Goal: Task Accomplishment & Management: Use online tool/utility

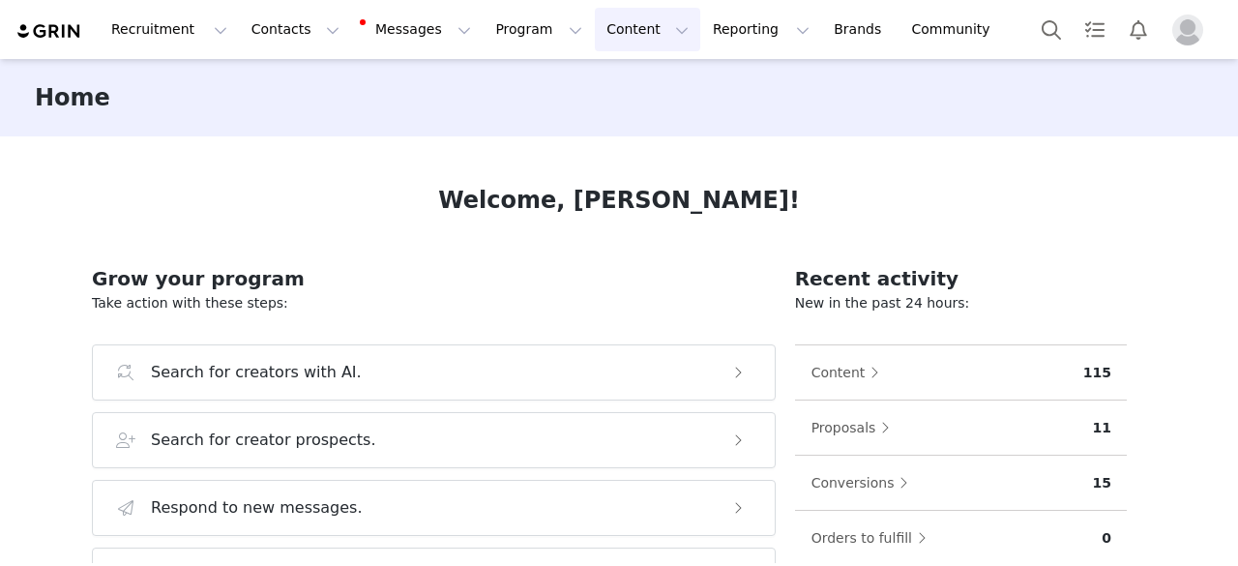
click at [595, 41] on button "Content Content" at bounding box center [647, 30] width 105 height 44
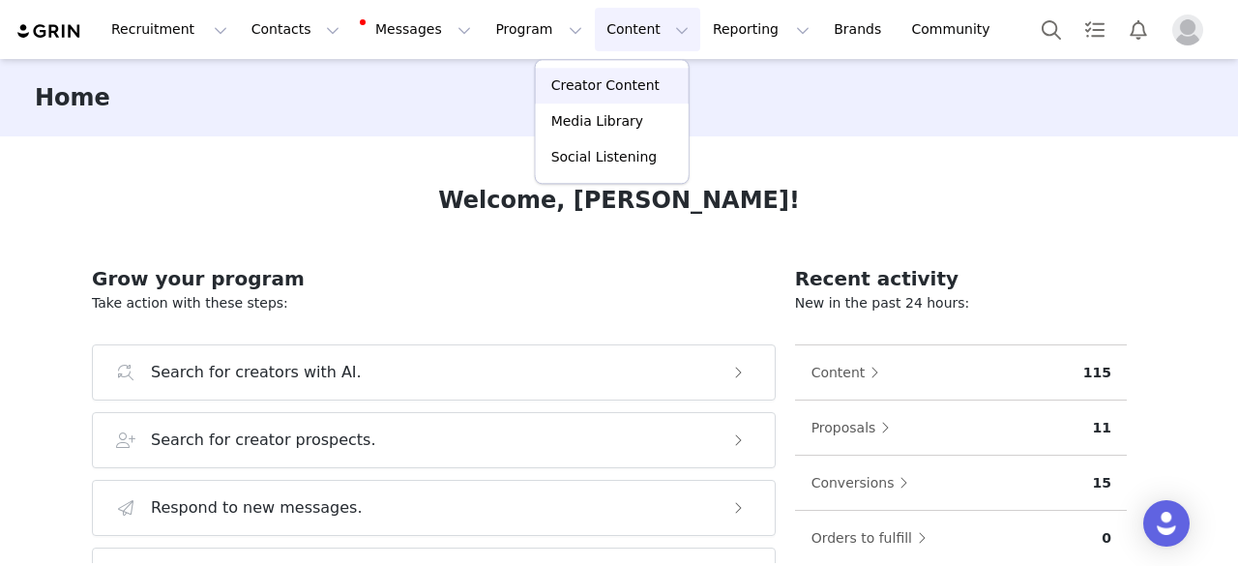
click at [578, 94] on p "Creator Content" at bounding box center [605, 85] width 108 height 20
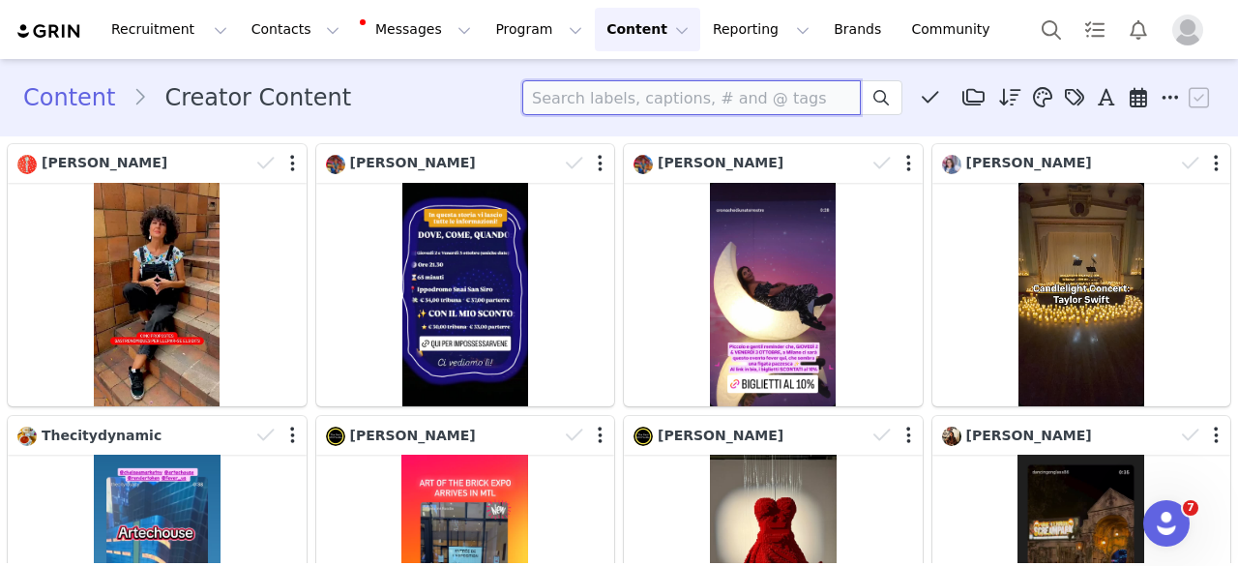
click at [643, 102] on input at bounding box center [691, 97] width 338 height 35
paste input "[DOMAIN_NAME]"
type input "[DOMAIN_NAME]"
click at [859, 102] on button at bounding box center [880, 97] width 43 height 35
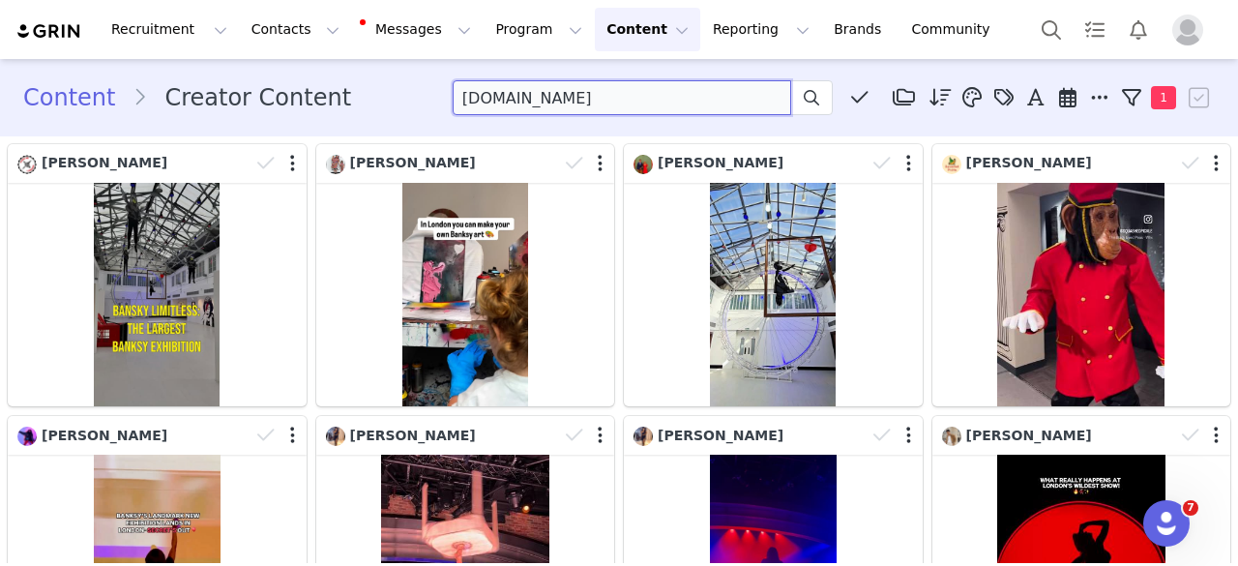
click at [619, 98] on input "[DOMAIN_NAME]" at bounding box center [621, 97] width 338 height 35
click at [803, 99] on icon at bounding box center [810, 97] width 15 height 15
click at [803, 102] on icon at bounding box center [810, 97] width 15 height 15
click at [483, 20] on button "Program Program" at bounding box center [538, 30] width 110 height 44
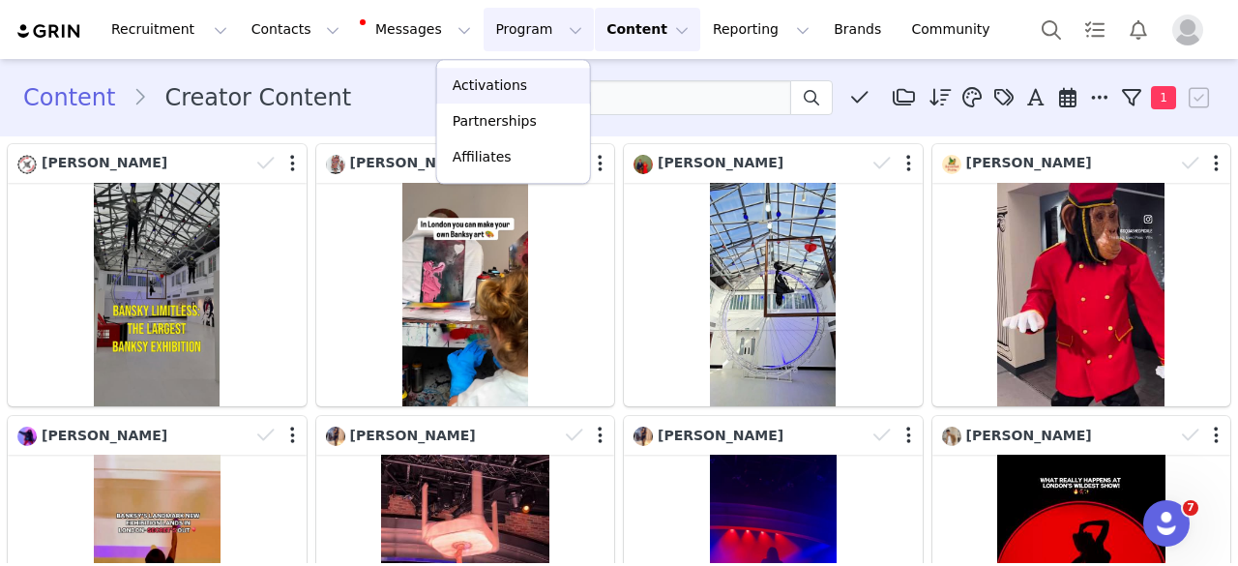
click at [484, 87] on p "Activations" at bounding box center [489, 85] width 74 height 20
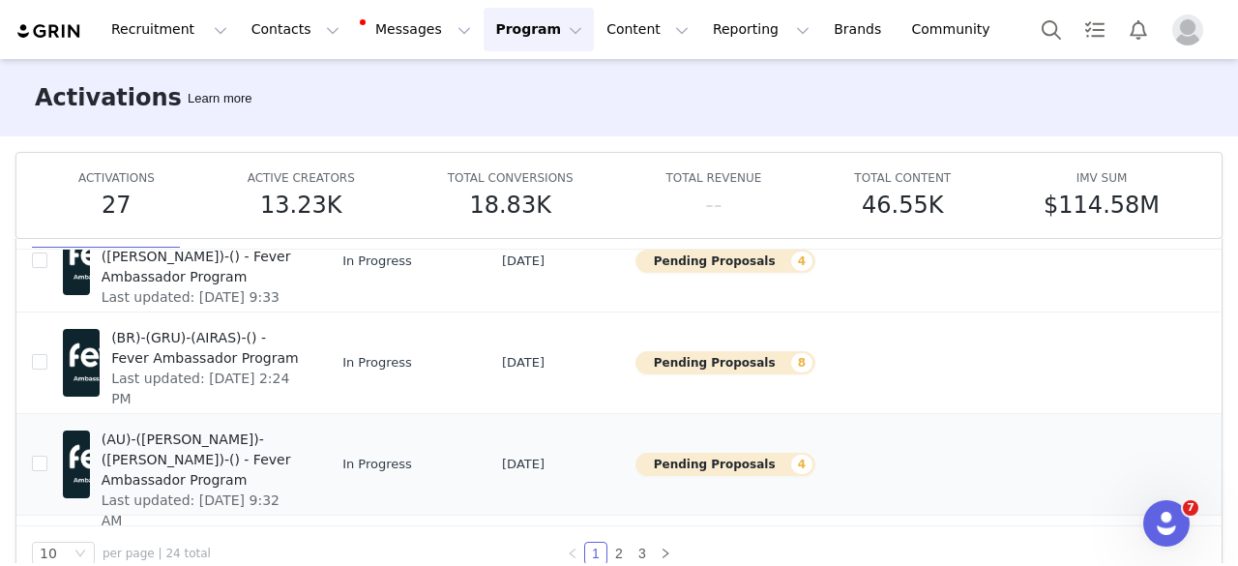
scroll to position [101, 0]
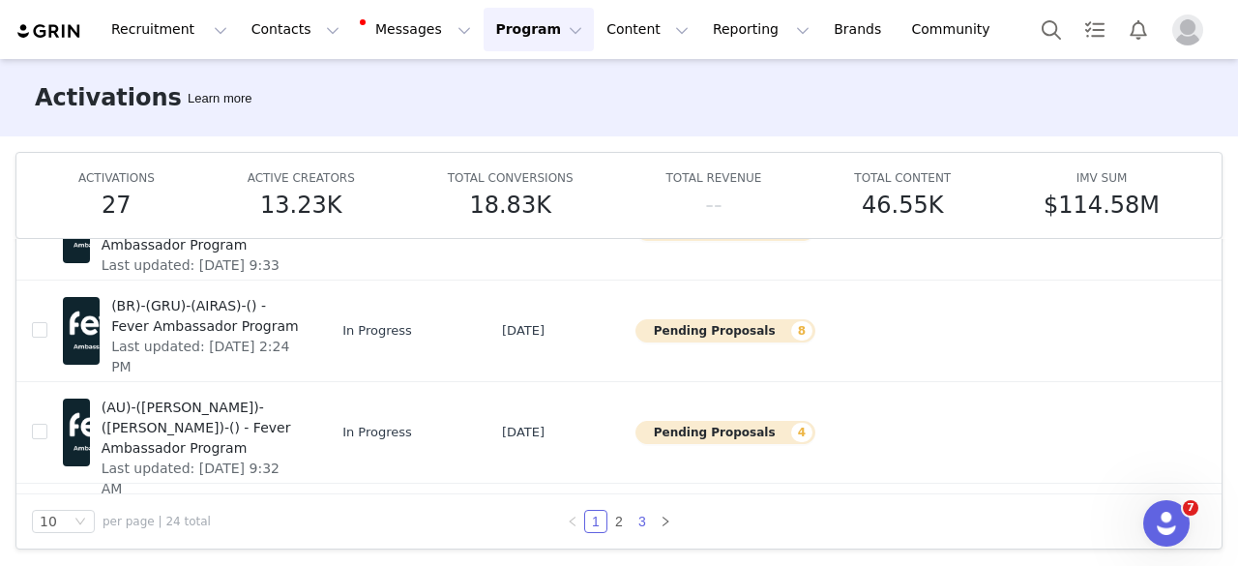
click at [640, 521] on link "3" at bounding box center [641, 520] width 21 height 21
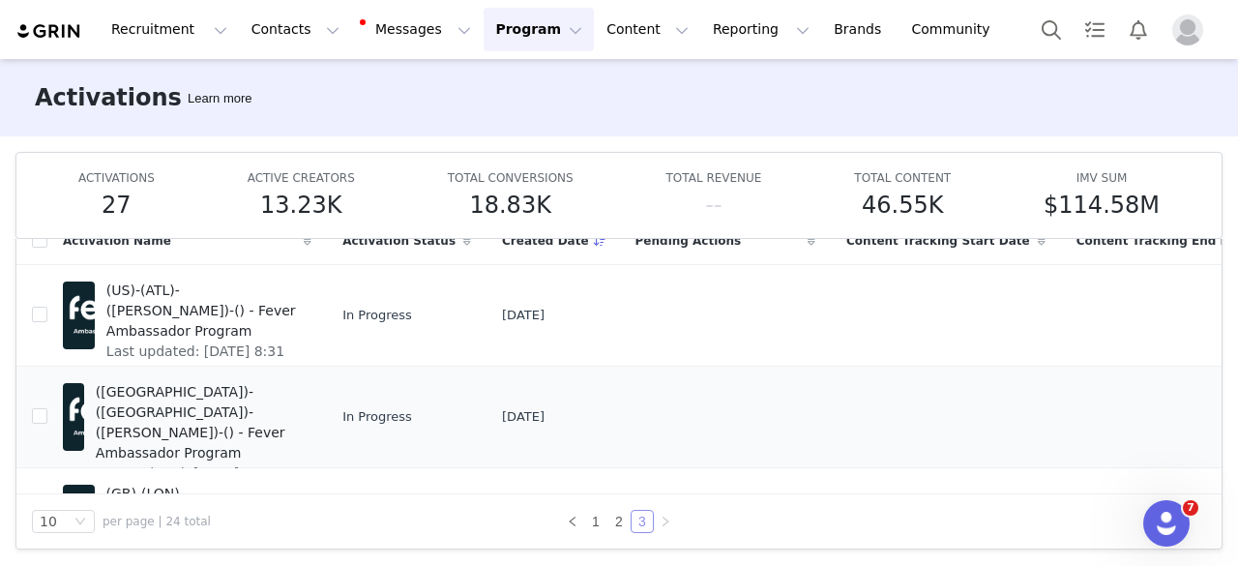
scroll to position [174, 0]
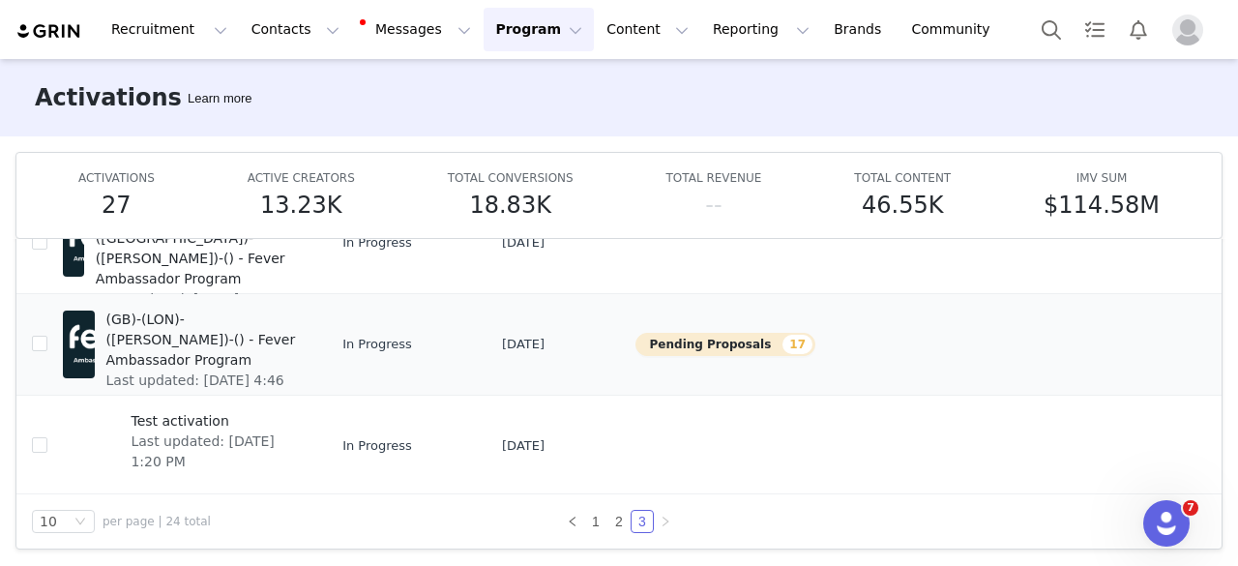
click at [207, 321] on span "(GB)-(LON)-([PERSON_NAME])-() - Fever Ambassador Program" at bounding box center [203, 339] width 194 height 61
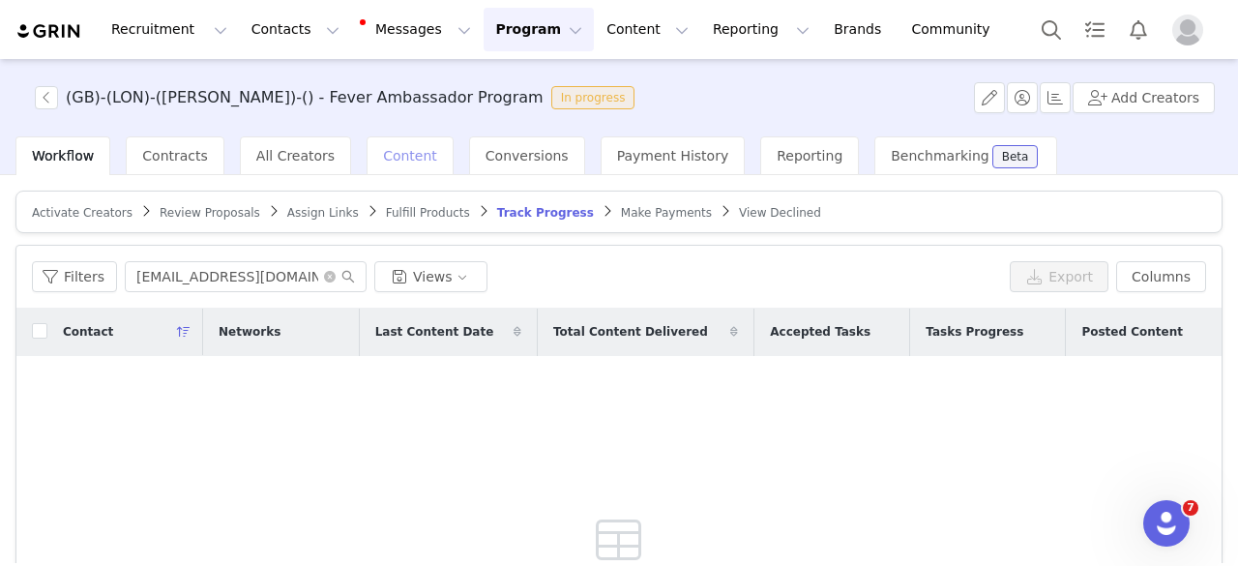
click at [366, 148] on div "Content" at bounding box center [409, 155] width 87 height 39
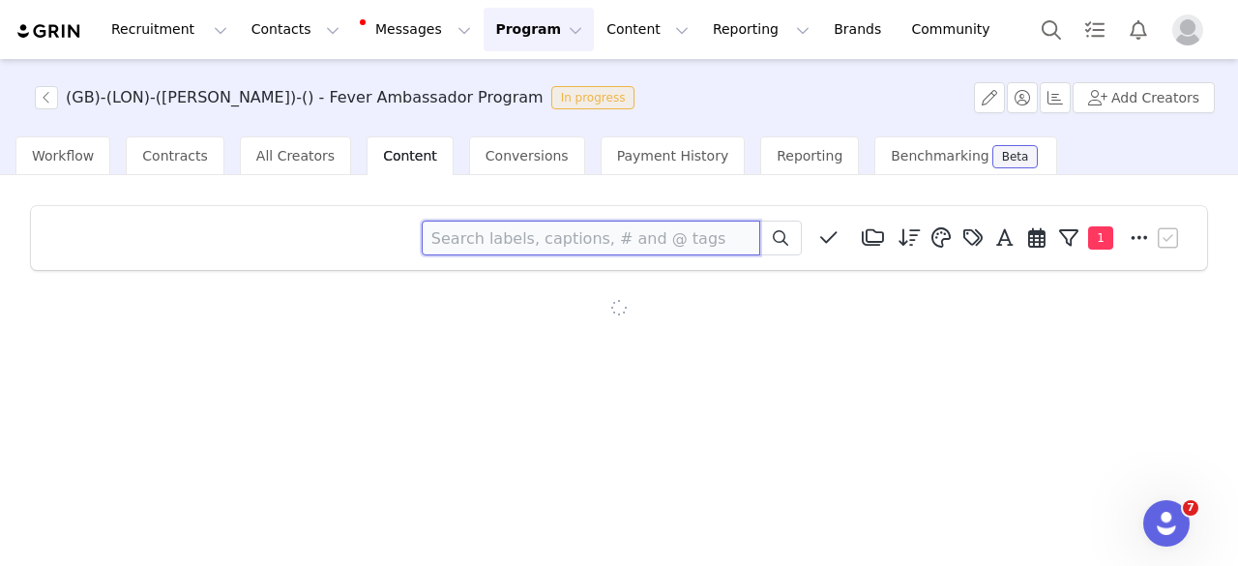
click at [504, 238] on input at bounding box center [591, 237] width 338 height 35
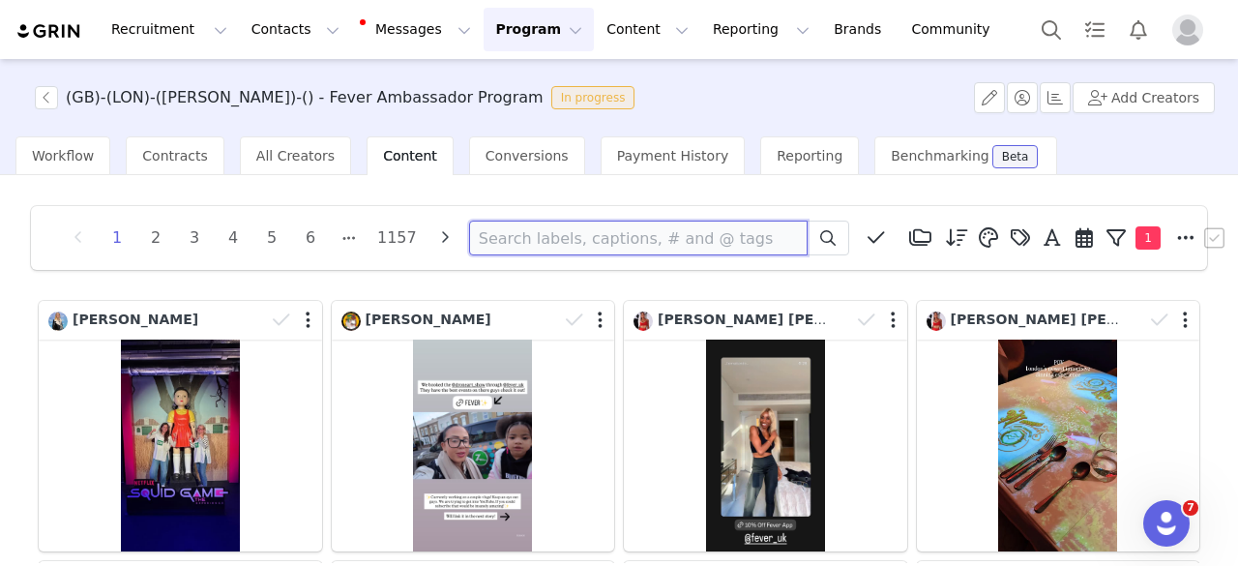
paste input "[DOMAIN_NAME]"
type input "[DOMAIN_NAME]"
click at [820, 242] on icon at bounding box center [827, 237] width 15 height 15
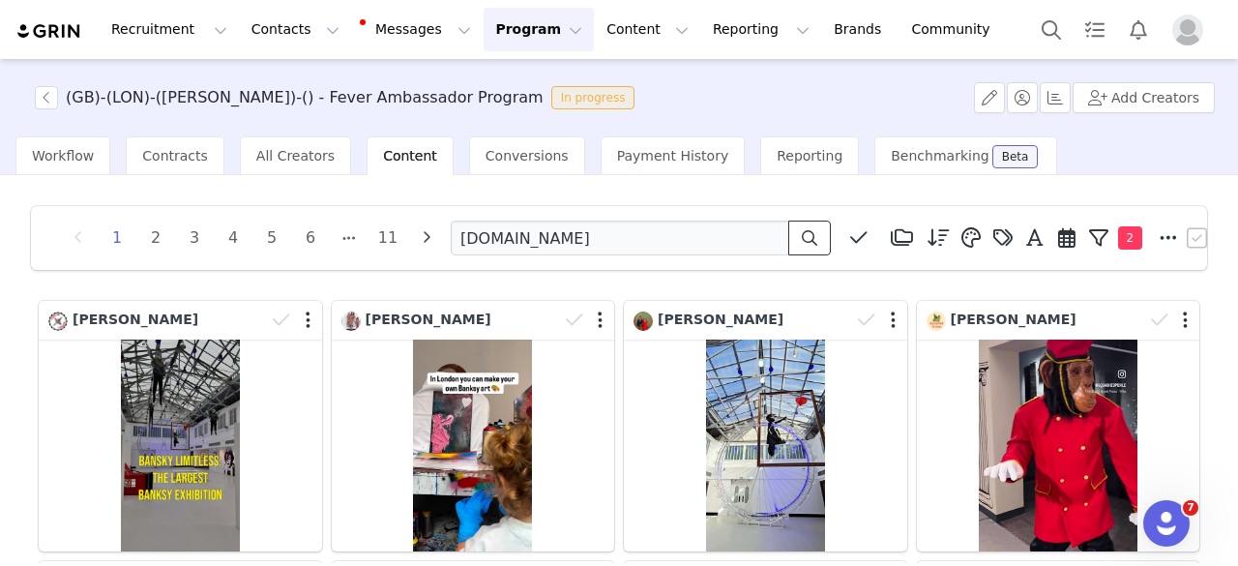
click at [817, 241] on span at bounding box center [809, 237] width 23 height 23
click at [543, 237] on input "[DOMAIN_NAME]" at bounding box center [620, 237] width 338 height 35
paste input "heyharingey"
click at [807, 239] on icon at bounding box center [808, 237] width 15 height 15
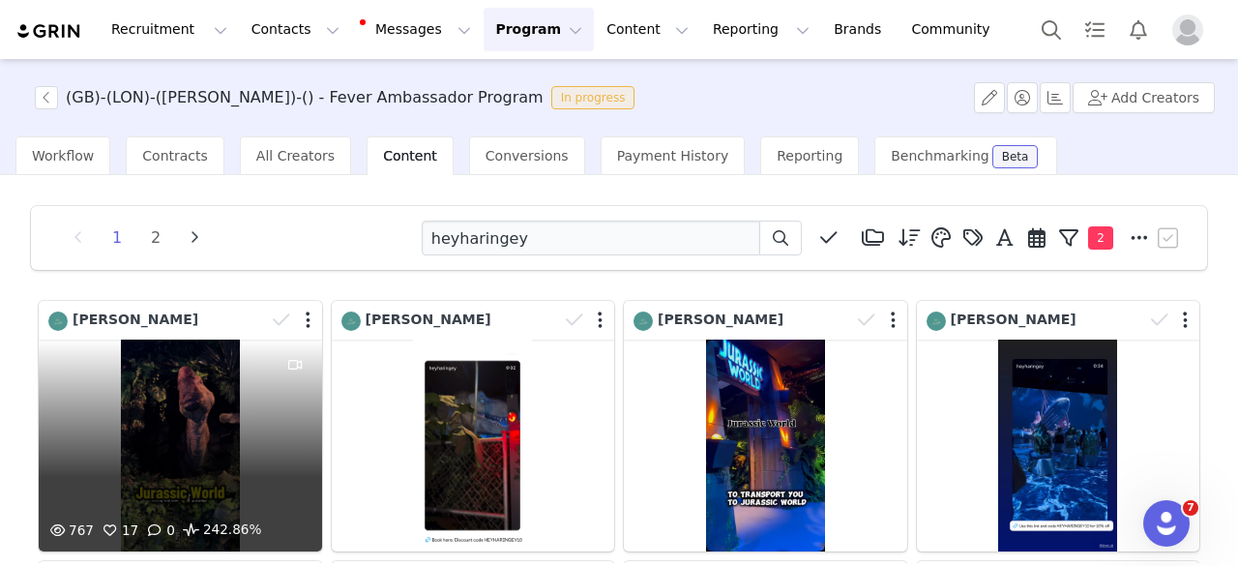
click at [162, 404] on div "767 17 0 242.86%" at bounding box center [180, 445] width 283 height 212
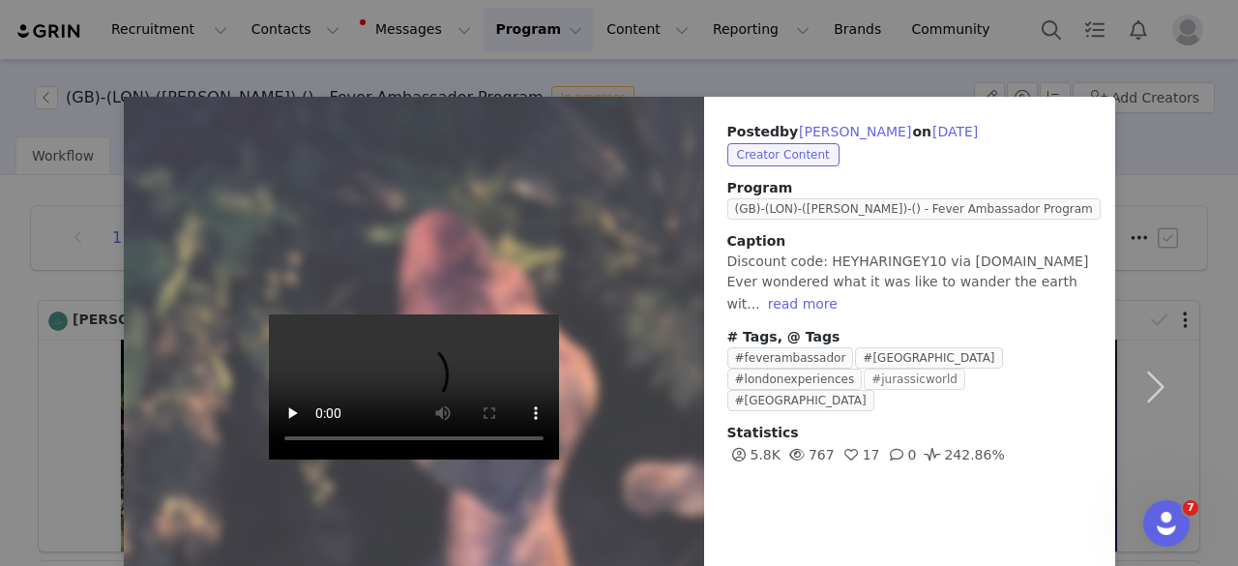
scroll to position [133, 0]
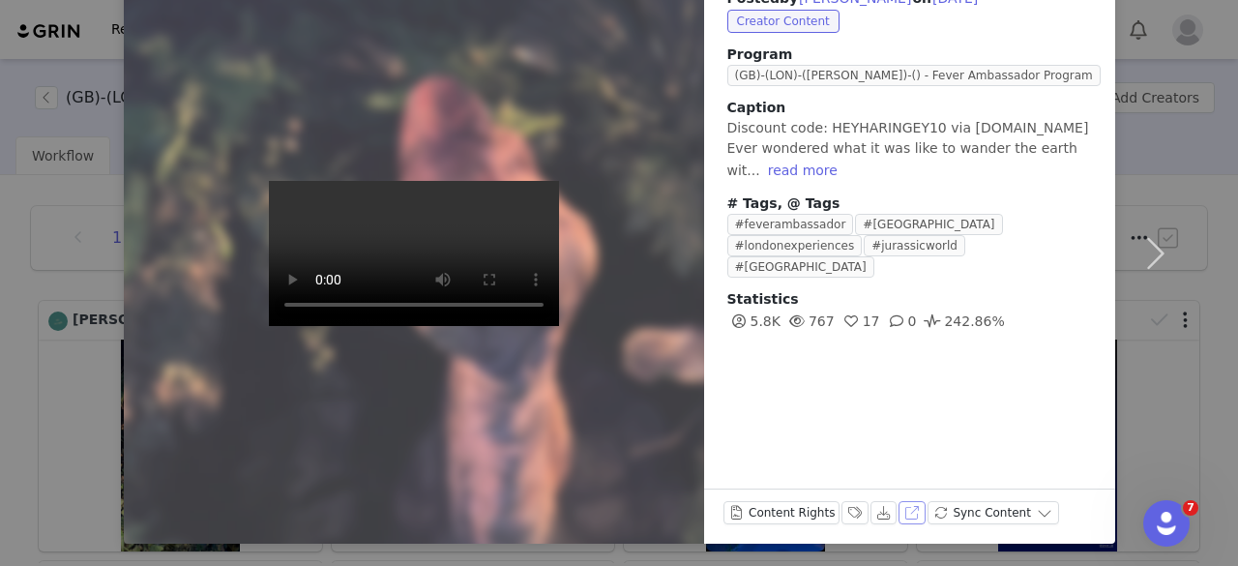
click at [898, 512] on button "View on TikTok" at bounding box center [911, 512] width 27 height 23
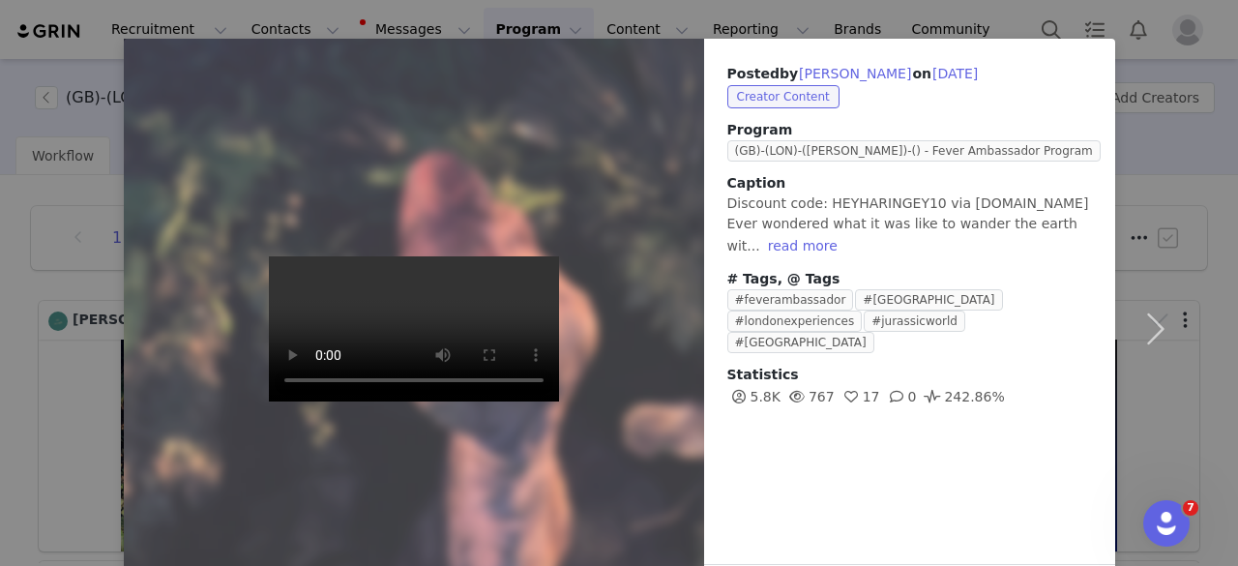
scroll to position [0, 0]
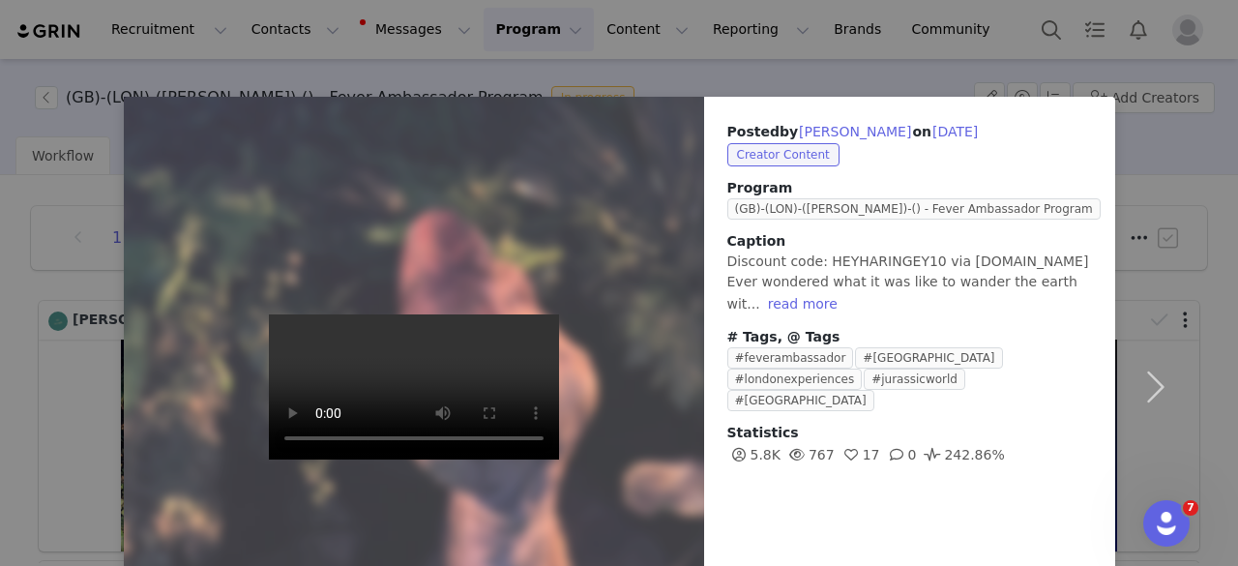
click at [786, 74] on div "Posted by [PERSON_NAME] on [DATE] Creator Content Program ([GEOGRAPHIC_DATA])-(…" at bounding box center [619, 283] width 1238 height 566
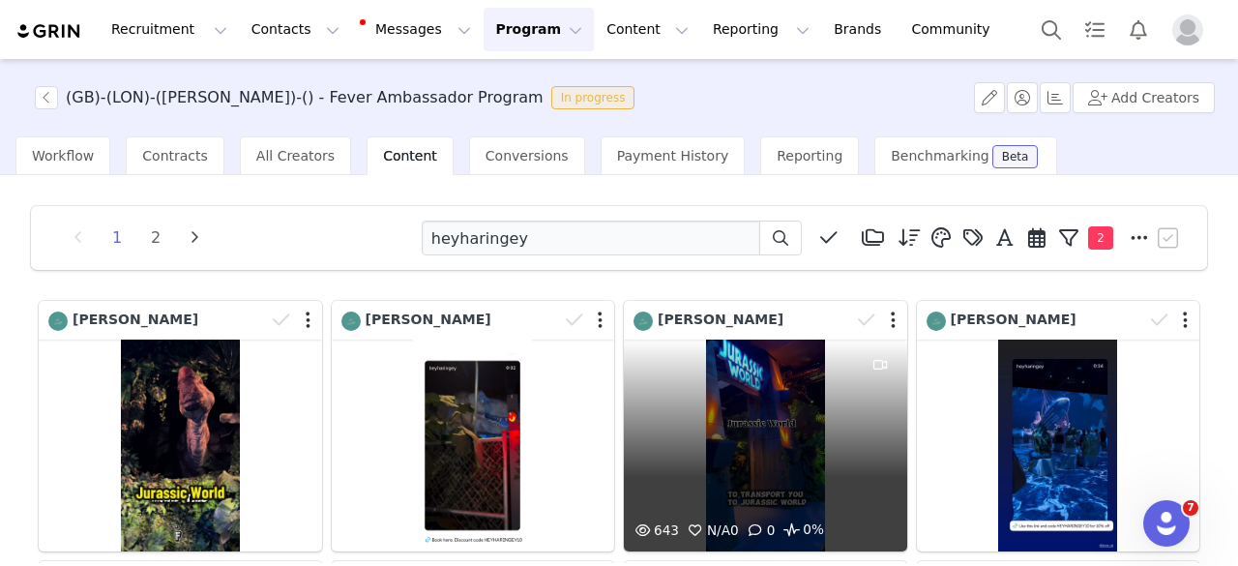
click at [707, 444] on div "643 N/A 0 0 0%" at bounding box center [765, 445] width 283 height 212
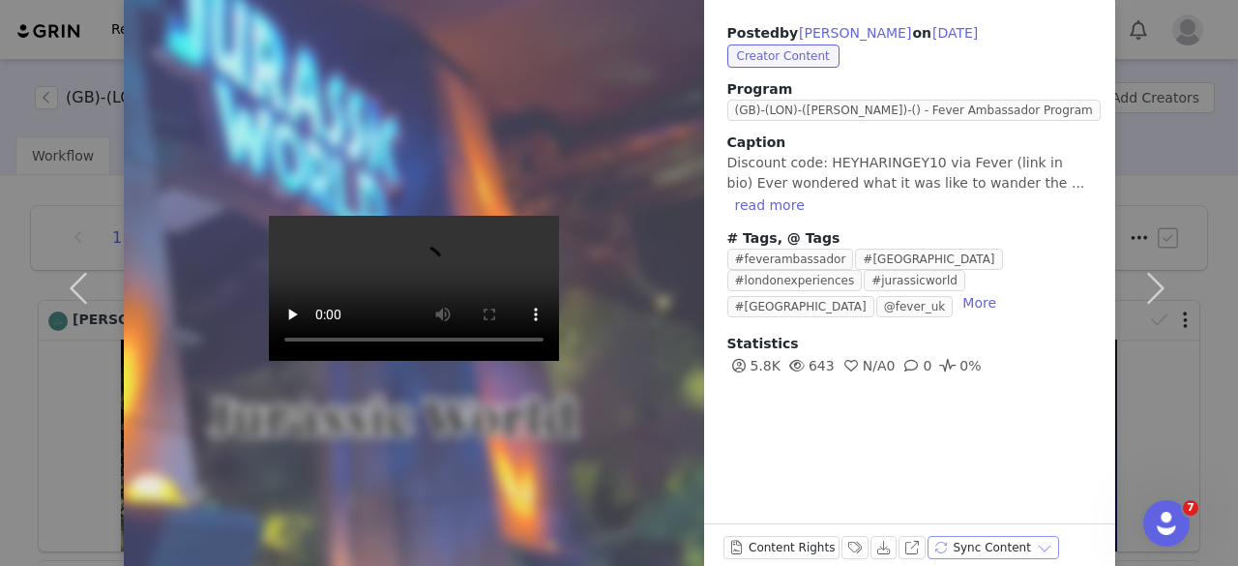
scroll to position [133, 0]
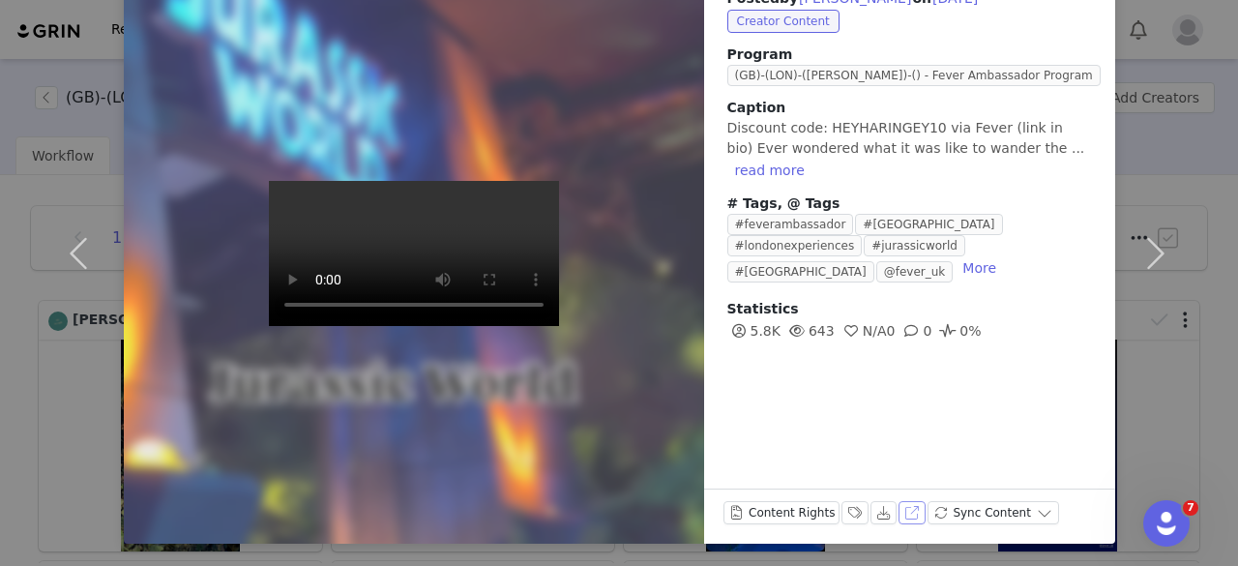
click at [898, 517] on button "View on Instagram" at bounding box center [911, 512] width 27 height 23
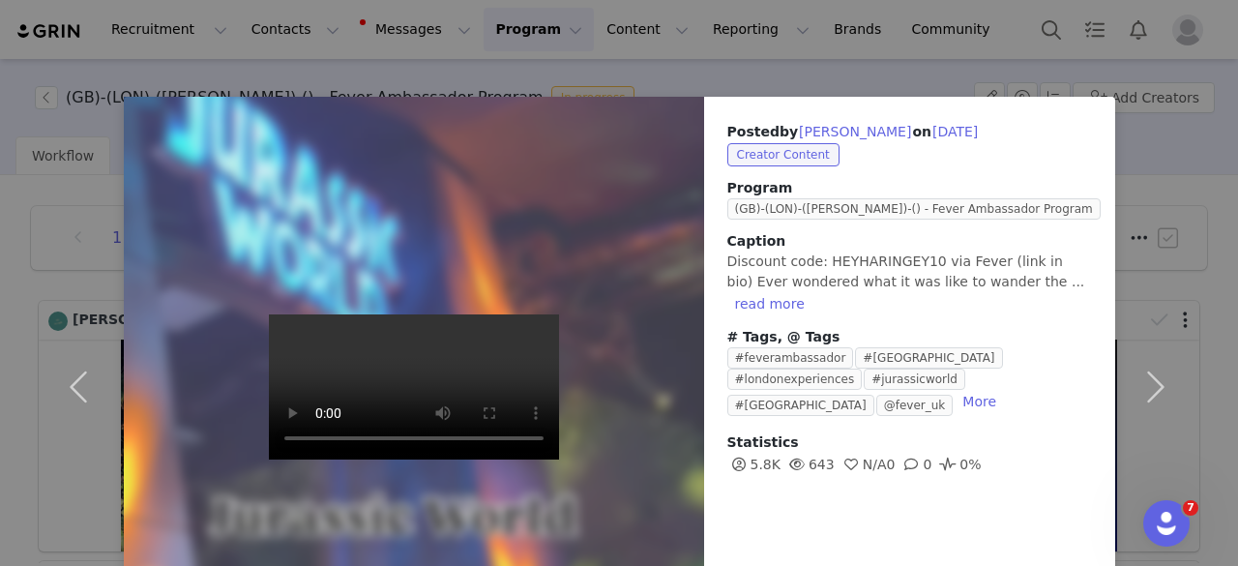
click at [729, 76] on div "Posted by [PERSON_NAME] on [DATE] Creator Content Program ([GEOGRAPHIC_DATA])-(…" at bounding box center [619, 283] width 1238 height 566
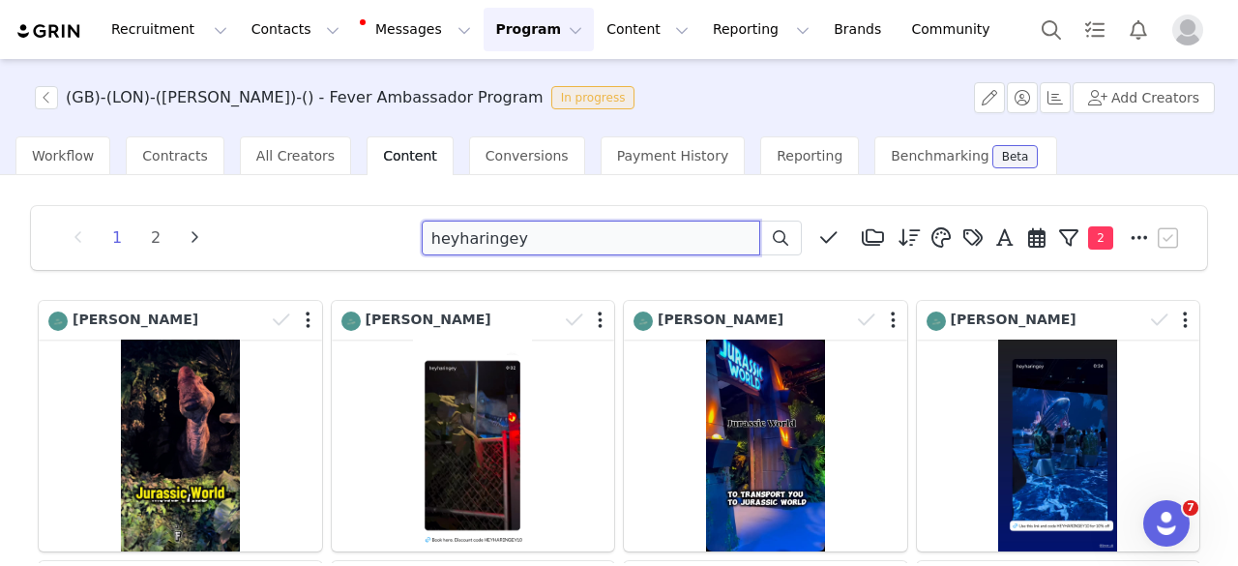
click at [491, 227] on input "heyharingey" at bounding box center [591, 237] width 338 height 35
paste input "[PERSON_NAME].stylist"
click at [772, 245] on icon at bounding box center [779, 237] width 15 height 15
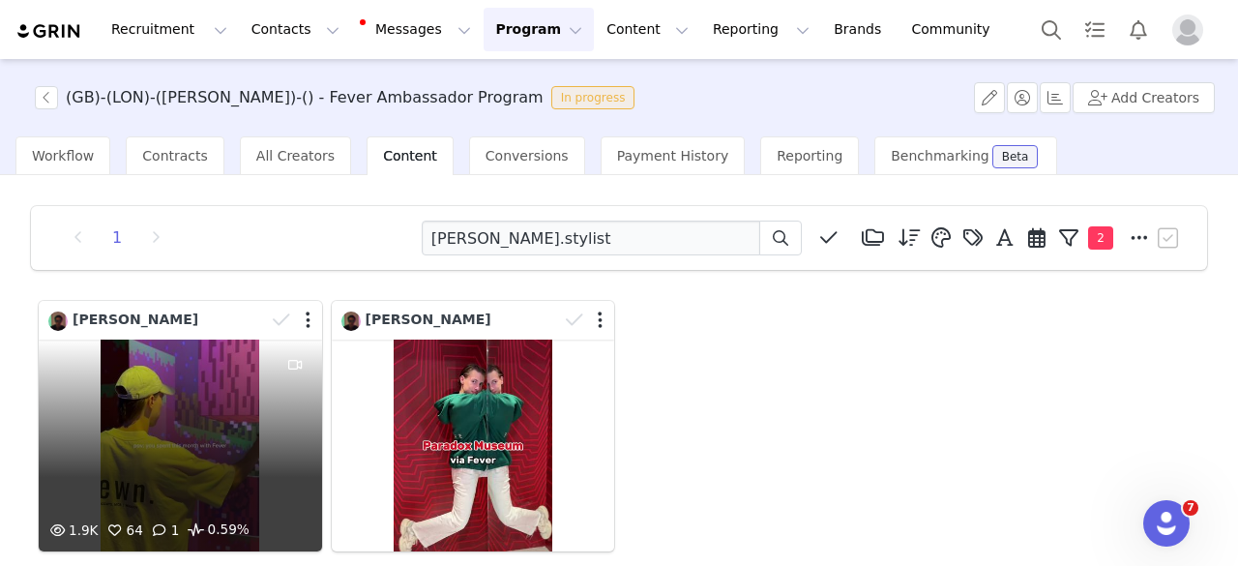
click at [217, 437] on div "1.9K 64 1 0.59%" at bounding box center [180, 445] width 283 height 212
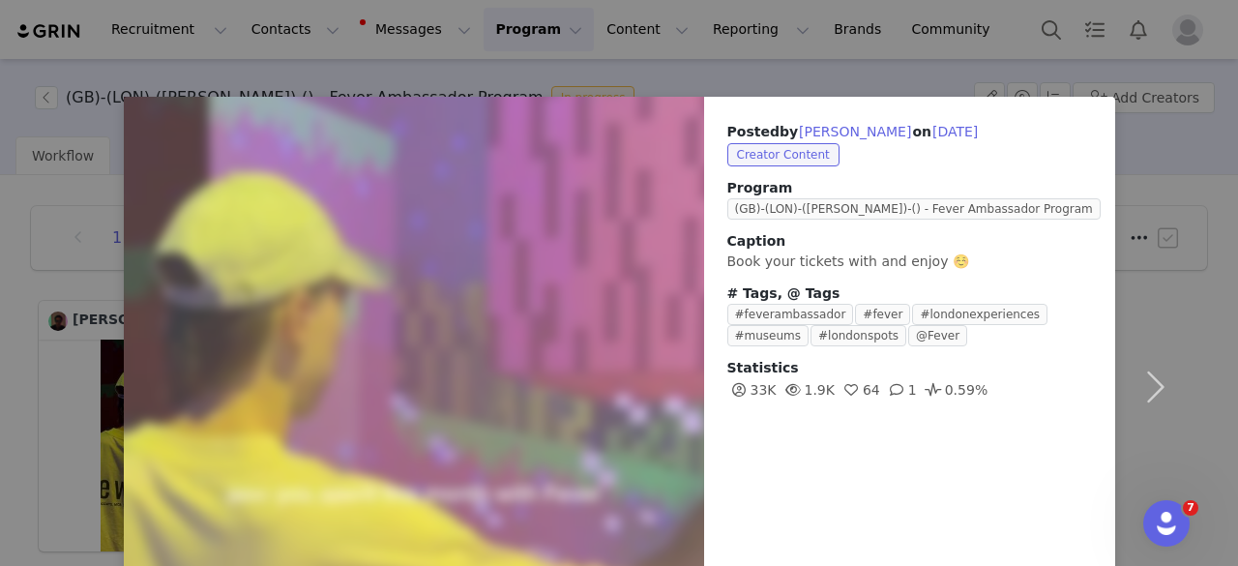
click at [898, 64] on div "Posted by [PERSON_NAME] on [DATE] Creator Content Program (GB)-(LON)-([PERSON_N…" at bounding box center [619, 283] width 1238 height 566
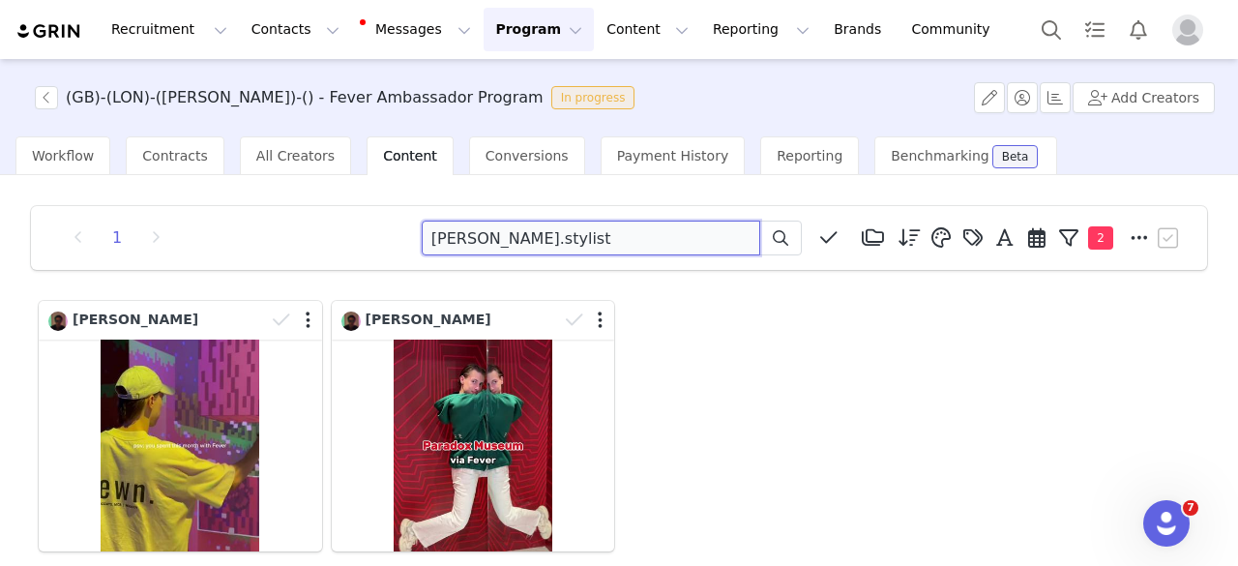
click at [509, 231] on input "[PERSON_NAME].stylist" at bounding box center [591, 237] width 338 height 35
paste input "sajitha_travels"
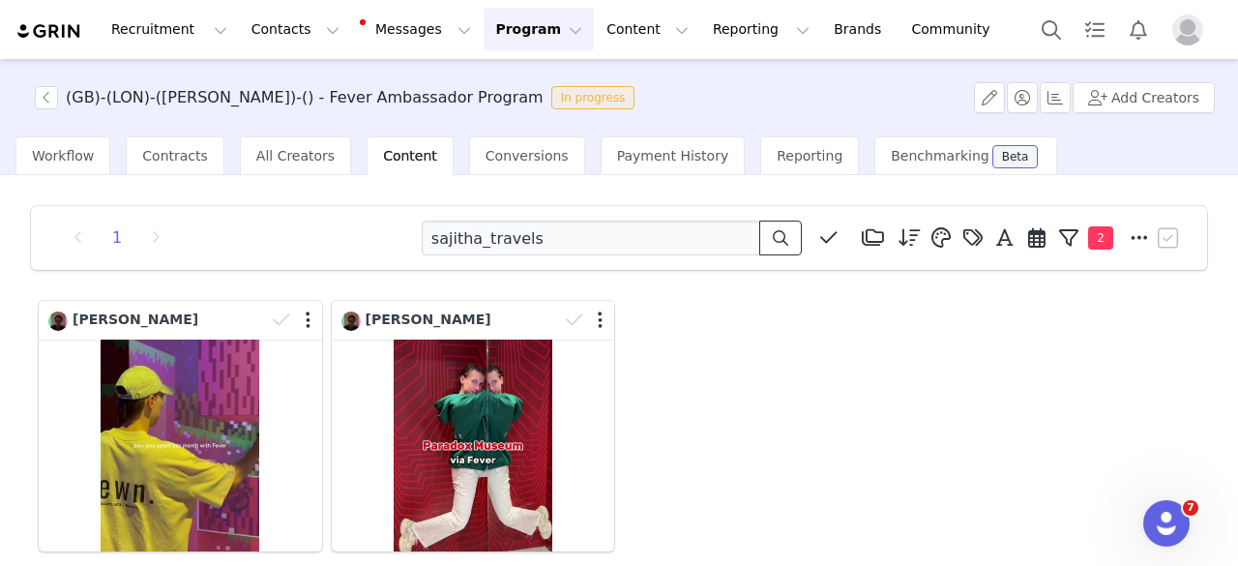
click at [778, 242] on button at bounding box center [780, 237] width 43 height 35
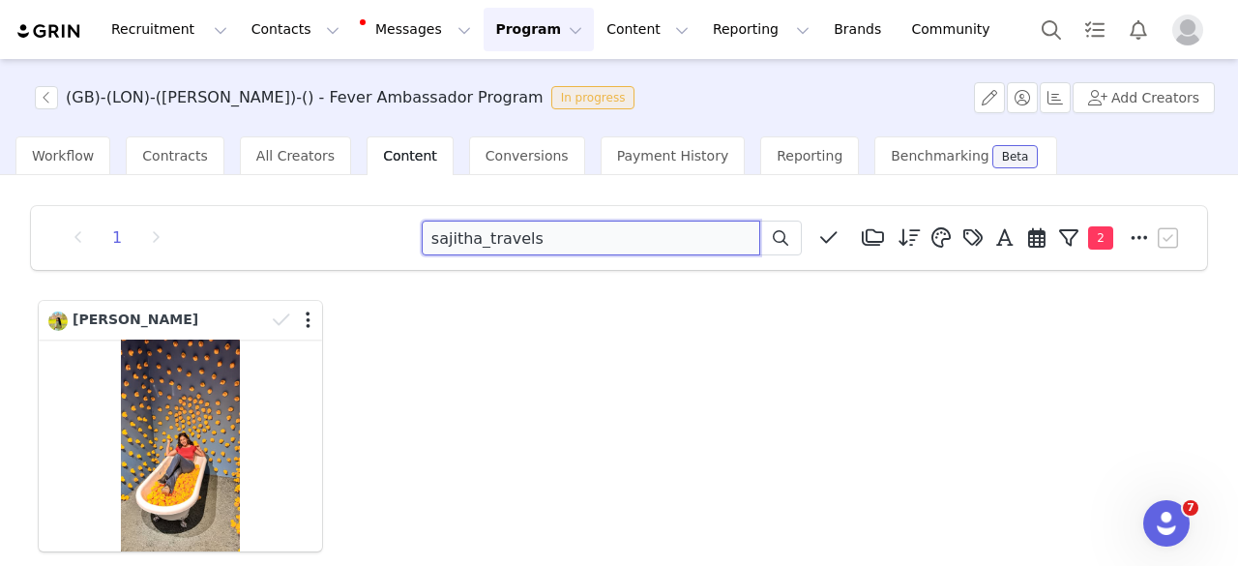
click at [584, 248] on input "sajitha_travels" at bounding box center [591, 237] width 338 height 35
paste input "indescript"
type input "indescript"
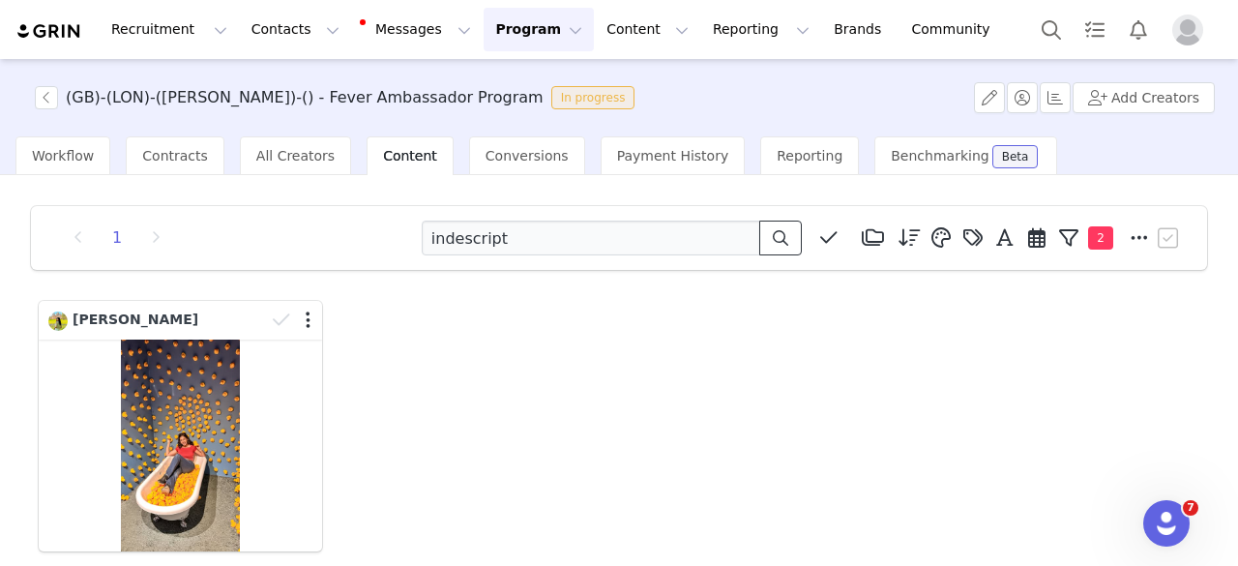
click at [772, 240] on icon at bounding box center [779, 237] width 15 height 15
